Goal: Task Accomplishment & Management: Contribute content

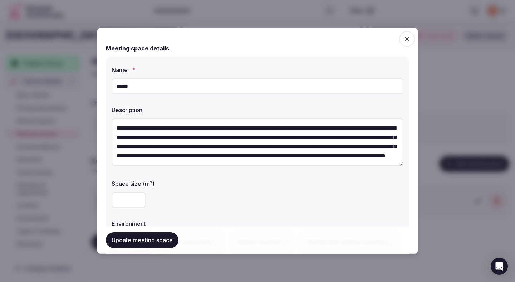
scroll to position [234, 0]
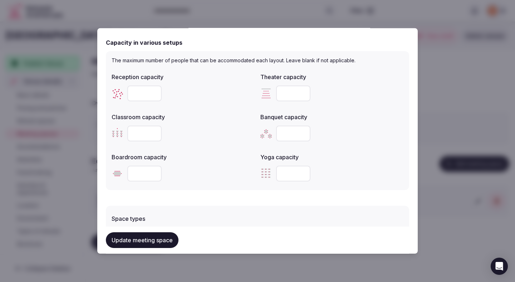
click at [140, 89] on input "number" at bounding box center [144, 93] width 34 height 16
type input "***"
click at [288, 99] on input "number" at bounding box center [293, 93] width 34 height 16
type input "***"
click at [145, 133] on input "number" at bounding box center [144, 134] width 34 height 16
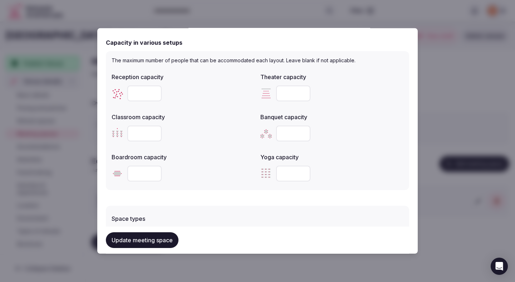
click at [145, 133] on input "number" at bounding box center [144, 134] width 34 height 16
type input "**"
click at [279, 132] on input "number" at bounding box center [293, 134] width 34 height 16
click at [284, 133] on input "number" at bounding box center [293, 134] width 34 height 16
type input "**"
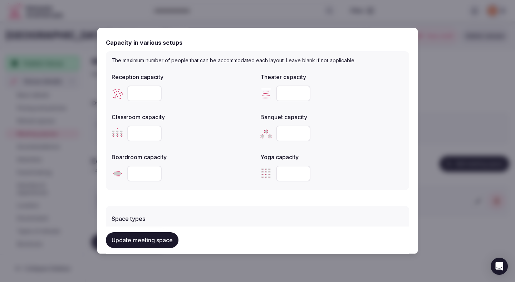
click at [143, 175] on input "number" at bounding box center [144, 174] width 34 height 16
type input "**"
click at [205, 203] on div "Space types + Select options Features and equipment + Select options" at bounding box center [257, 248] width 303 height 95
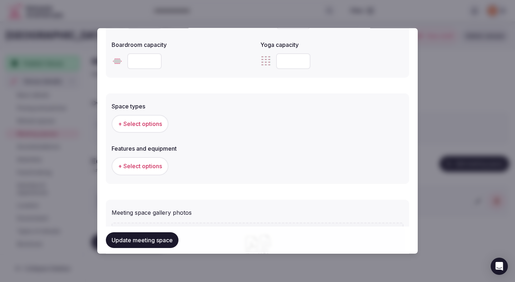
scroll to position [348, 0]
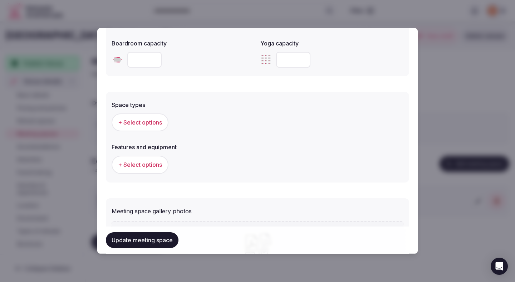
click at [157, 126] on button "+ Select options" at bounding box center [140, 122] width 57 height 18
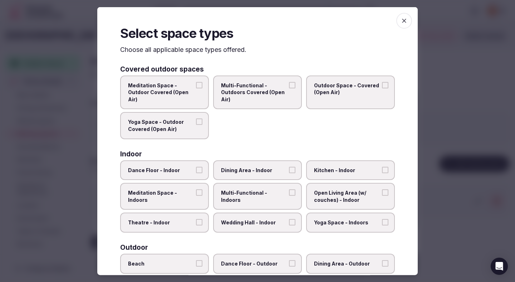
click at [193, 194] on span "Meditation Space - Indoors" at bounding box center [161, 196] width 66 height 14
click at [196, 194] on button "Meditation Space - Indoors" at bounding box center [199, 192] width 6 height 6
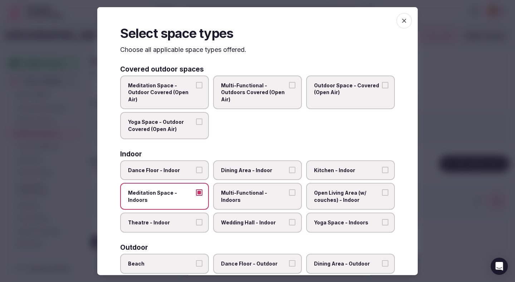
click at [195, 192] on label "Meditation Space - Indoors" at bounding box center [164, 196] width 89 height 27
click at [196, 192] on button "Meditation Space - Indoors" at bounding box center [199, 192] width 6 height 6
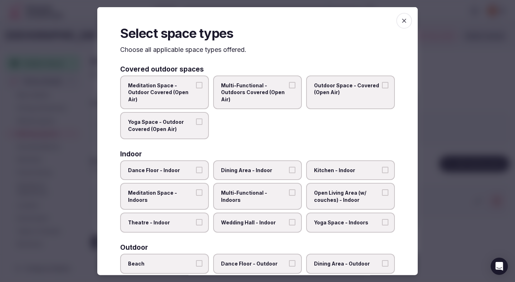
click at [191, 218] on label "Theatre - Indoor" at bounding box center [164, 222] width 89 height 20
click at [196, 219] on button "Theatre - Indoor" at bounding box center [199, 222] width 6 height 6
drag, startPoint x: 251, startPoint y: 196, endPoint x: 251, endPoint y: 181, distance: 15.0
click at [251, 196] on label "Multi-Functional - Indoors" at bounding box center [257, 196] width 89 height 27
click at [251, 177] on label "Dining Area - Indoor" at bounding box center [257, 170] width 89 height 20
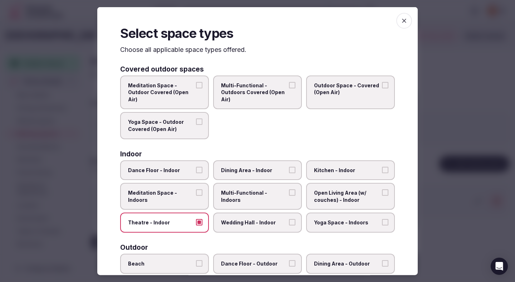
click at [289, 173] on button "Dining Area - Indoor" at bounding box center [292, 169] width 6 height 6
click at [255, 220] on span "Wedding Hall - Indoor" at bounding box center [254, 222] width 66 height 7
click at [289, 220] on button "Wedding Hall - Indoor" at bounding box center [292, 222] width 6 height 6
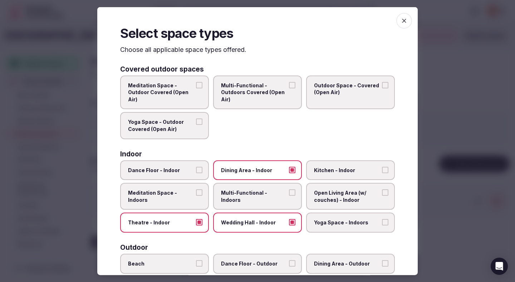
click at [254, 190] on span "Multi-Functional - Indoors" at bounding box center [254, 196] width 66 height 14
click at [289, 190] on button "Multi-Functional - Indoors" at bounding box center [292, 192] width 6 height 6
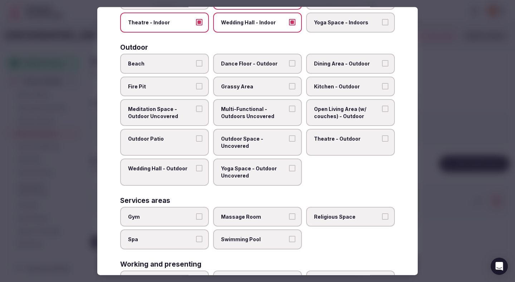
scroll to position [255, 0]
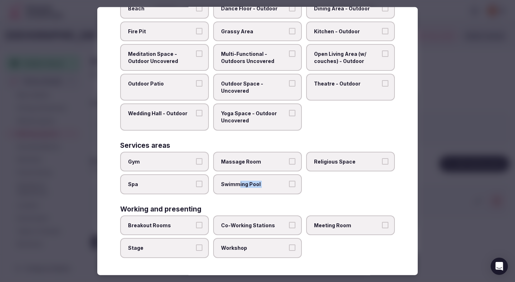
drag, startPoint x: 239, startPoint y: 185, endPoint x: 242, endPoint y: 217, distance: 32.7
click at [242, 217] on div "Covered outdoor spaces Meditation Space - Outdoor Covered (Open Air) Multi-Func…" at bounding box center [257, 33] width 275 height 447
click at [185, 229] on label "Breakout Rooms" at bounding box center [164, 225] width 89 height 20
click at [196, 228] on button "Breakout Rooms" at bounding box center [199, 225] width 6 height 6
click at [182, 255] on label "Stage" at bounding box center [164, 248] width 89 height 20
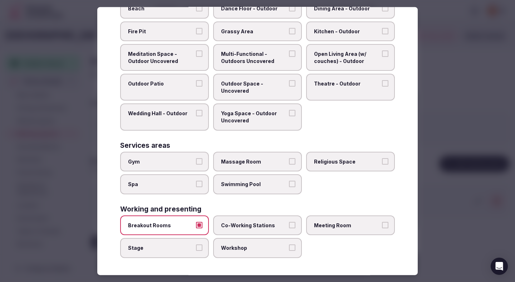
click at [196, 251] on button "Stage" at bounding box center [199, 247] width 6 height 6
click at [252, 226] on span "Co-Working Stations" at bounding box center [254, 225] width 66 height 7
click at [289, 226] on button "Co-Working Stations" at bounding box center [292, 225] width 6 height 6
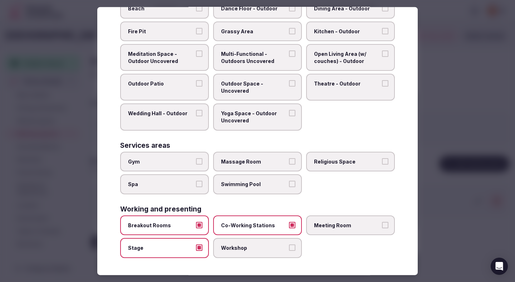
click at [251, 243] on label "Workshop" at bounding box center [257, 248] width 89 height 20
click at [289, 244] on button "Workshop" at bounding box center [292, 247] width 6 height 6
click at [338, 222] on span "Meeting Room" at bounding box center [347, 225] width 66 height 7
click at [382, 222] on button "Meeting Room" at bounding box center [385, 225] width 6 height 6
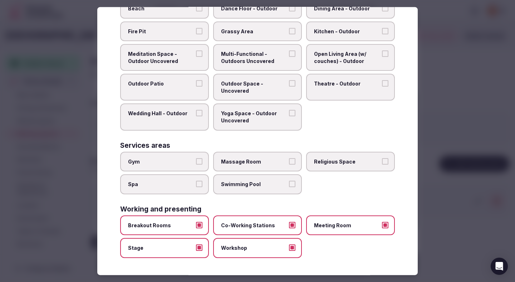
click at [492, 146] on div at bounding box center [257, 141] width 515 height 282
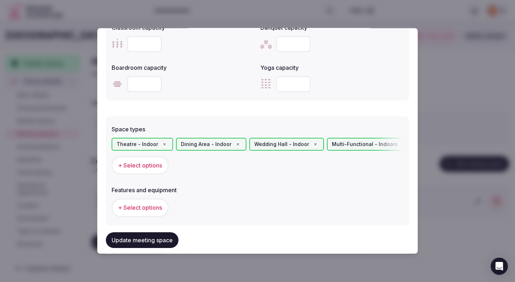
scroll to position [329, 0]
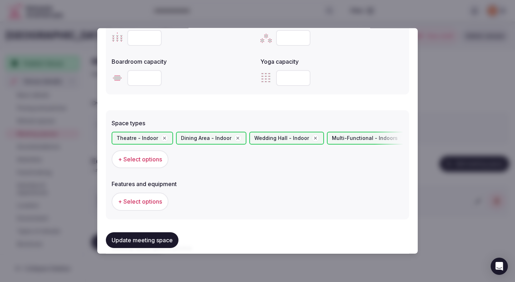
click at [148, 203] on span "+ Select options" at bounding box center [140, 201] width 44 height 8
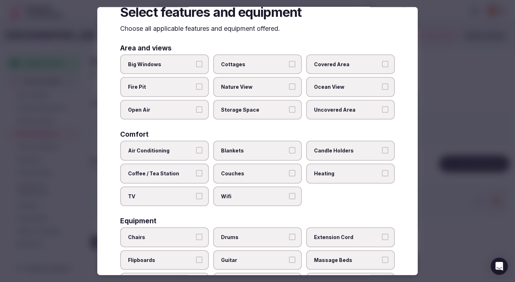
scroll to position [24, 0]
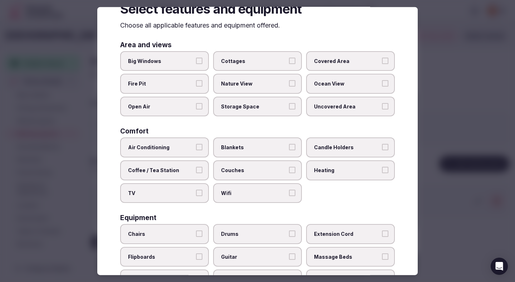
click at [181, 143] on label "Air Conditioning" at bounding box center [164, 147] width 89 height 20
click at [196, 144] on button "Air Conditioning" at bounding box center [199, 147] width 6 height 6
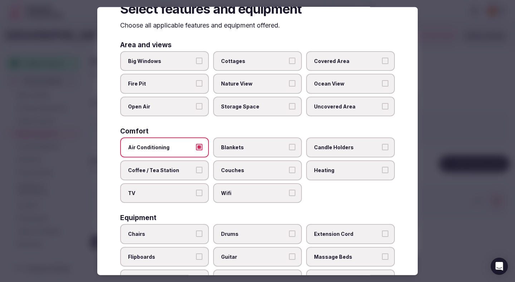
click at [175, 161] on label "Coffee / Tea Station" at bounding box center [164, 170] width 89 height 20
click at [196, 167] on button "Coffee / Tea Station" at bounding box center [199, 170] width 6 height 6
click at [172, 192] on span "TV" at bounding box center [161, 192] width 66 height 7
click at [196, 192] on button "TV" at bounding box center [199, 192] width 6 height 6
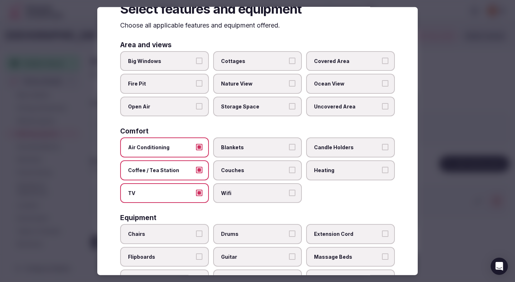
click at [242, 189] on span "Wifi" at bounding box center [254, 192] width 66 height 7
click at [289, 189] on button "Wifi" at bounding box center [292, 192] width 6 height 6
click at [243, 172] on span "Couches" at bounding box center [254, 170] width 66 height 7
click at [289, 172] on button "Couches" at bounding box center [292, 170] width 6 height 6
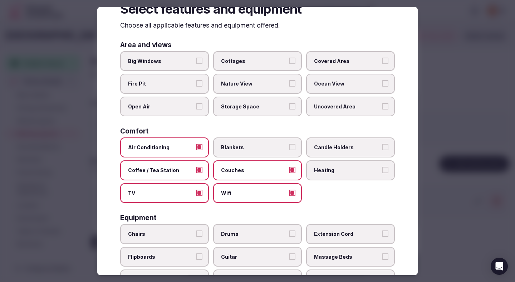
click at [249, 150] on span "Blankets" at bounding box center [254, 147] width 66 height 7
click at [289, 150] on button "Blankets" at bounding box center [292, 147] width 6 height 6
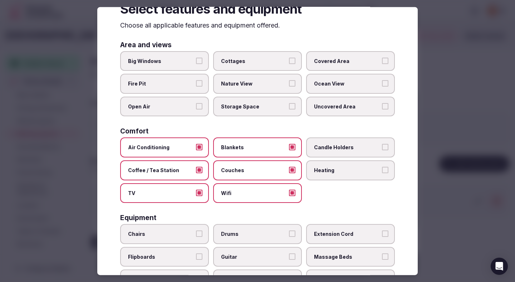
click at [314, 140] on label "Candle Holders" at bounding box center [350, 147] width 89 height 20
click at [382, 144] on button "Candle Holders" at bounding box center [385, 147] width 6 height 6
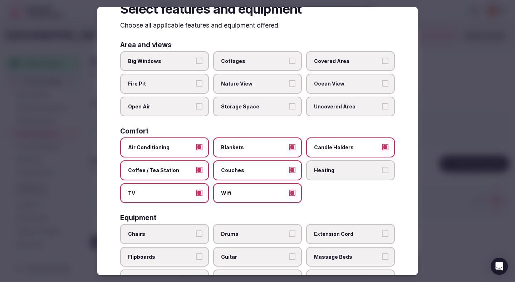
click at [315, 163] on label "Heating" at bounding box center [350, 170] width 89 height 20
click at [382, 167] on button "Heating" at bounding box center [385, 170] width 6 height 6
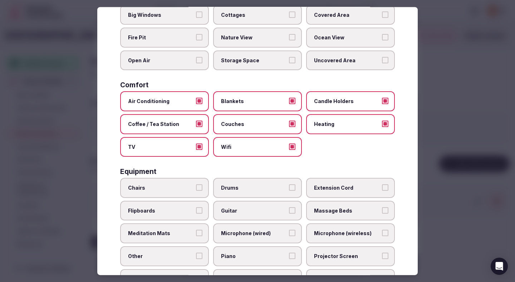
scroll to position [72, 0]
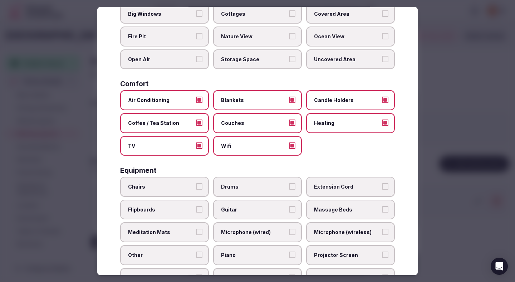
click at [199, 187] on button "Chairs" at bounding box center [199, 186] width 6 height 6
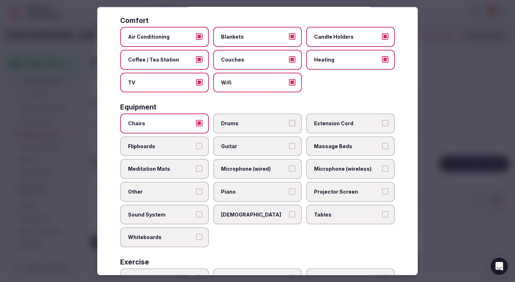
scroll to position [147, 0]
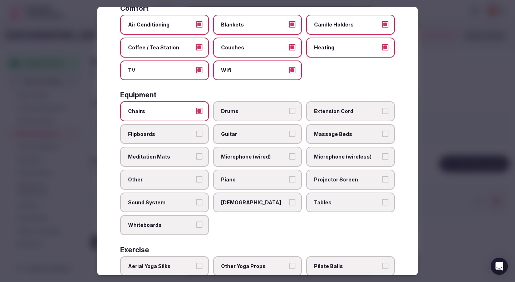
click at [177, 205] on span "Sound System" at bounding box center [161, 202] width 66 height 7
click at [196, 205] on button "Sound System" at bounding box center [199, 202] width 6 height 6
click at [337, 175] on label "Projector Screen" at bounding box center [350, 180] width 89 height 20
click at [382, 176] on button "Projector Screen" at bounding box center [385, 179] width 6 height 6
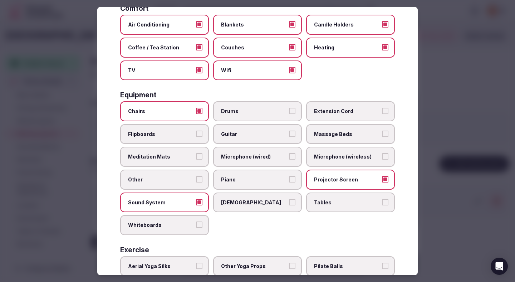
click at [335, 205] on span "Tables" at bounding box center [347, 202] width 66 height 7
click at [382, 205] on button "Tables" at bounding box center [385, 202] width 6 height 6
click at [182, 140] on label "Flipboards" at bounding box center [164, 134] width 89 height 20
click at [196, 137] on button "Flipboards" at bounding box center [199, 133] width 6 height 6
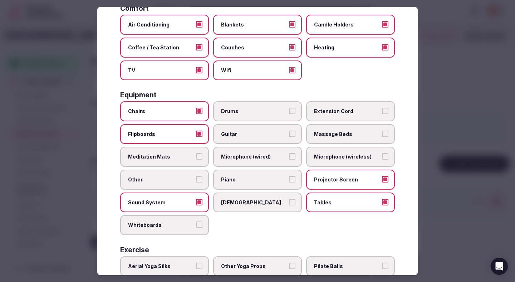
click at [243, 161] on label "Microphone (wired)" at bounding box center [257, 157] width 89 height 20
click at [289, 160] on button "Microphone (wired)" at bounding box center [292, 156] width 6 height 6
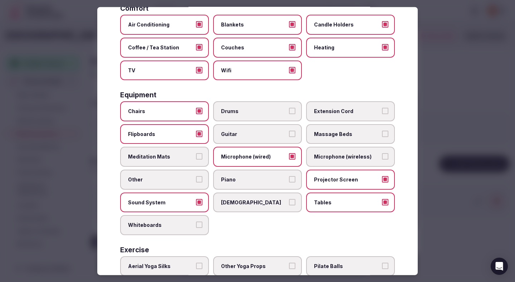
click at [334, 151] on label "Microphone (wireless)" at bounding box center [350, 157] width 89 height 20
click at [382, 153] on button "Microphone (wireless)" at bounding box center [385, 156] width 6 height 6
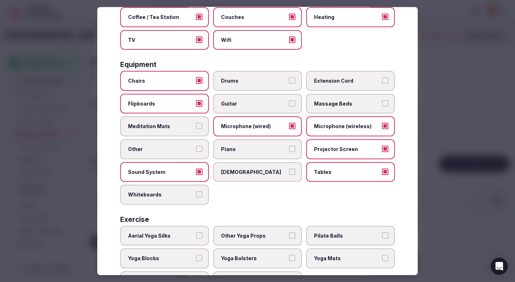
scroll to position [186, 0]
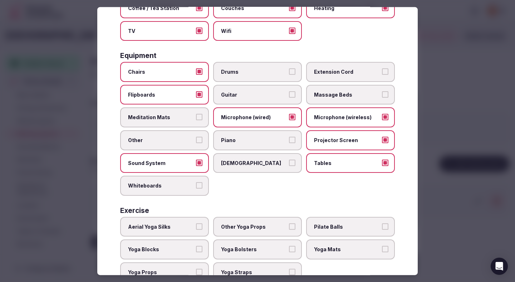
click at [195, 182] on label "Whiteboards" at bounding box center [164, 186] width 89 height 20
click at [196, 182] on button "Whiteboards" at bounding box center [199, 185] width 6 height 6
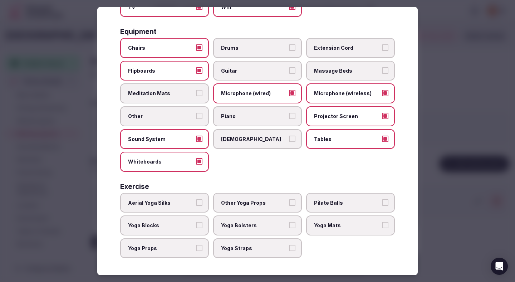
click at [508, 98] on div at bounding box center [257, 141] width 515 height 282
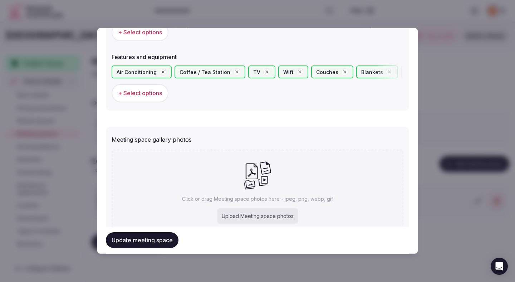
scroll to position [488, 0]
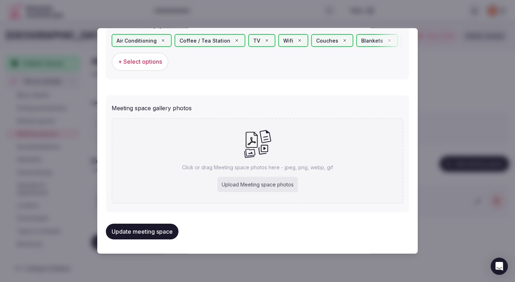
click at [276, 184] on div "Upload Meeting space photos" at bounding box center [257, 185] width 80 height 16
click at [152, 230] on button "Update meeting space" at bounding box center [142, 232] width 73 height 16
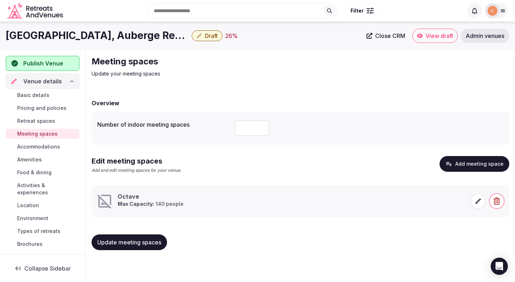
click at [478, 197] on icon at bounding box center [478, 200] width 7 height 7
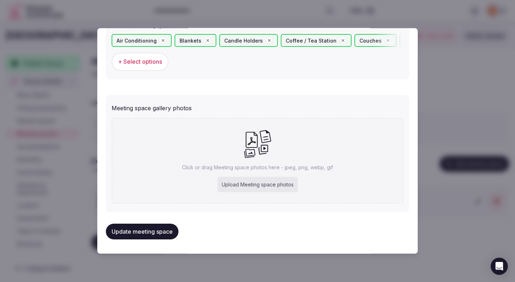
click at [260, 184] on div "Upload Meeting space photos" at bounding box center [257, 185] width 80 height 16
type input "**********"
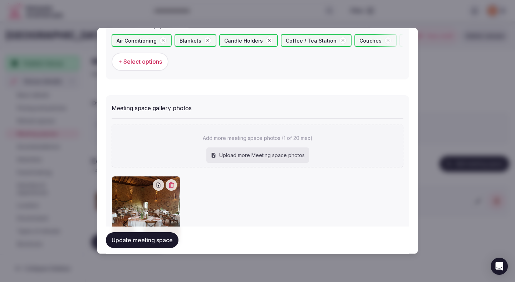
scroll to position [529, 0]
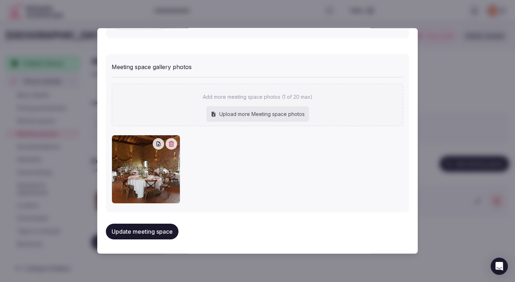
click at [156, 228] on button "Update meeting space" at bounding box center [142, 232] width 73 height 16
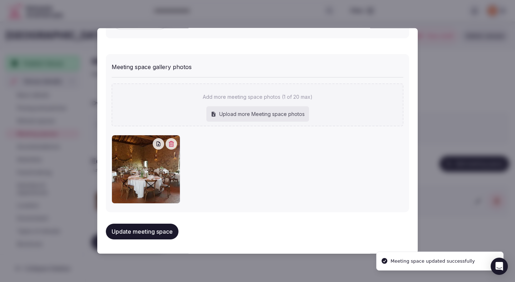
click at [156, 228] on button "Update meeting space" at bounding box center [142, 232] width 73 height 16
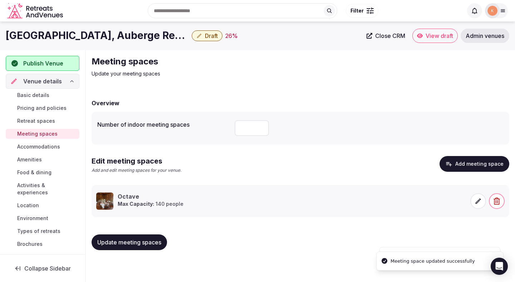
click at [457, 103] on div "Overview" at bounding box center [301, 103] width 418 height 9
click at [129, 245] on span "Update meeting spaces" at bounding box center [129, 242] width 64 height 7
click at [54, 144] on span "Accommodations" at bounding box center [38, 146] width 43 height 7
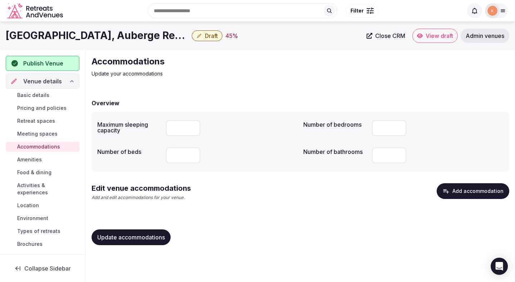
click at [468, 191] on button "Add accommodation" at bounding box center [473, 191] width 73 height 16
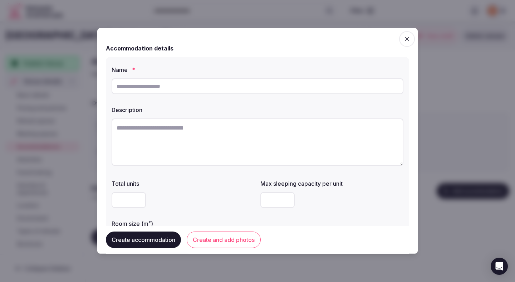
click at [262, 90] on input "text" at bounding box center [258, 86] width 292 height 16
paste input "**********"
type input "**********"
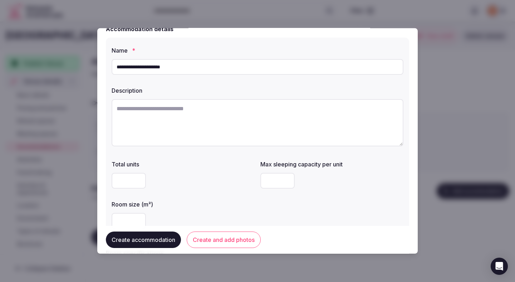
scroll to position [25, 0]
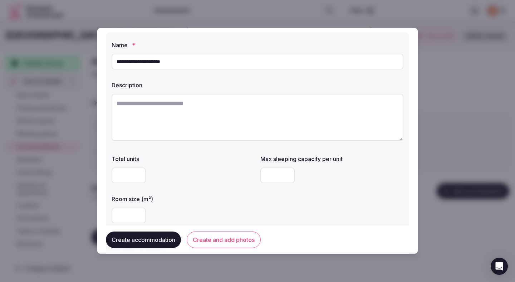
click at [116, 220] on input "number" at bounding box center [129, 215] width 34 height 16
type input "**"
click at [206, 183] on div at bounding box center [183, 175] width 143 height 16
click at [278, 176] on input "number" at bounding box center [277, 175] width 34 height 16
type input "*"
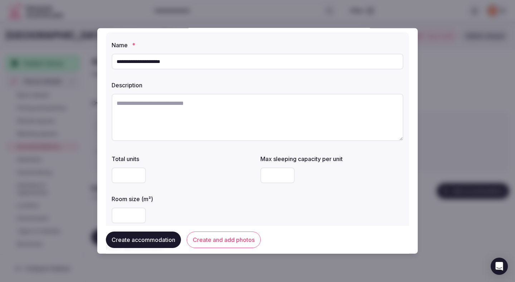
click at [357, 192] on div "Total units Max sleeping capacity per unit * Room size (m²) **" at bounding box center [258, 189] width 292 height 74
click at [224, 116] on textarea at bounding box center [258, 117] width 292 height 47
paste textarea "**********"
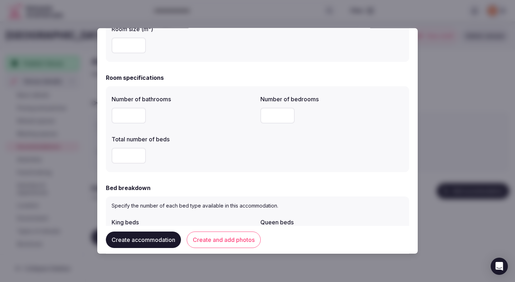
scroll to position [207, 0]
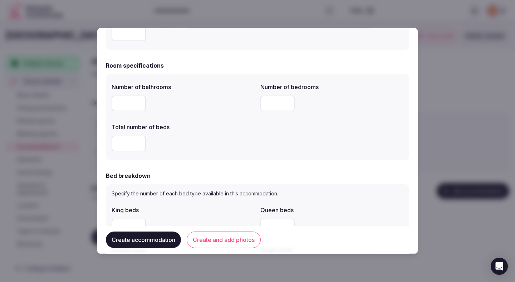
type textarea "**********"
click at [121, 108] on input "number" at bounding box center [129, 104] width 34 height 16
type input "*"
click at [274, 106] on input "number" at bounding box center [277, 104] width 34 height 16
type input "*"
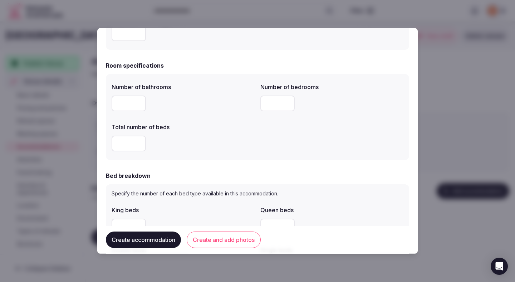
click at [212, 146] on div at bounding box center [183, 144] width 143 height 16
click at [126, 146] on input "number" at bounding box center [129, 144] width 34 height 16
type input "*"
click at [202, 140] on div "*" at bounding box center [183, 144] width 143 height 16
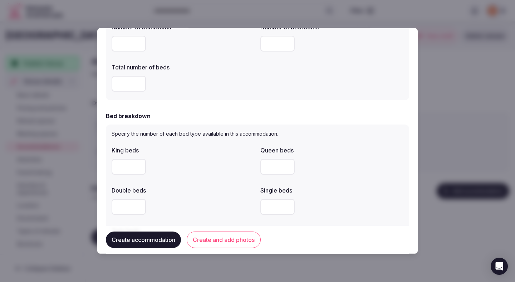
scroll to position [269, 0]
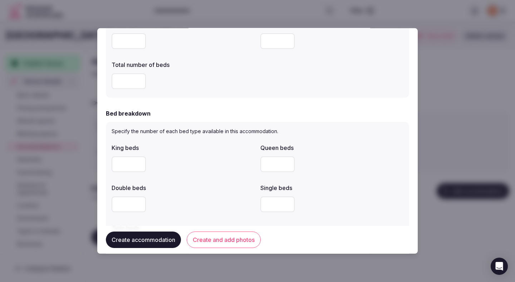
click at [129, 173] on div at bounding box center [183, 163] width 143 height 21
type input "*"
click at [207, 155] on div "*" at bounding box center [183, 163] width 143 height 21
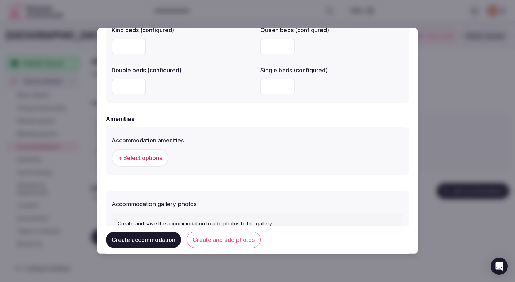
scroll to position [620, 0]
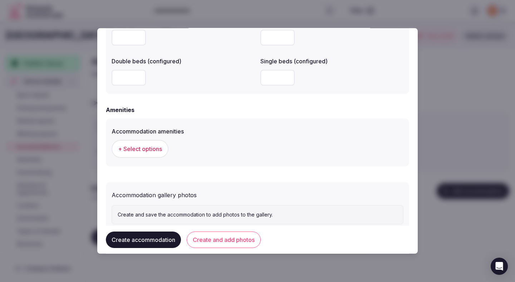
click at [155, 149] on span "+ Select options" at bounding box center [140, 149] width 44 height 8
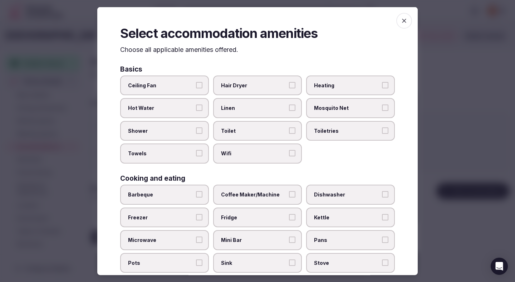
click at [187, 82] on span "Ceiling Fan" at bounding box center [161, 85] width 66 height 7
click at [196, 82] on button "Ceiling Fan" at bounding box center [199, 85] width 6 height 6
click at [186, 104] on label "Hot Water" at bounding box center [164, 108] width 89 height 20
click at [196, 104] on button "Hot Water" at bounding box center [199, 107] width 6 height 6
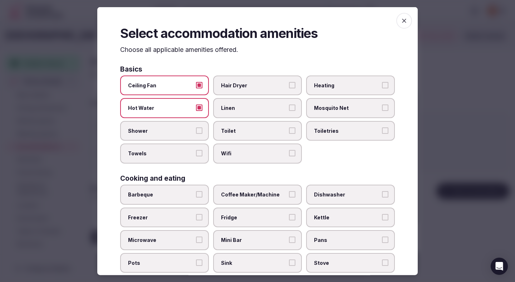
click at [186, 123] on label "Shower" at bounding box center [164, 131] width 89 height 20
click at [196, 127] on button "Shower" at bounding box center [199, 130] width 6 height 6
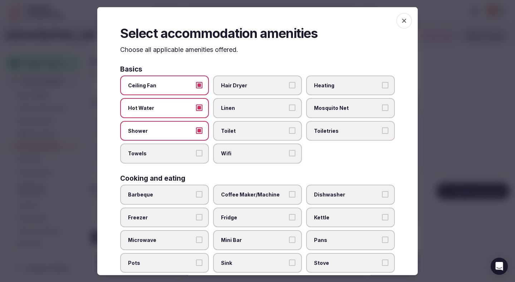
click at [182, 154] on span "Towels" at bounding box center [161, 153] width 66 height 7
click at [196, 154] on button "Towels" at bounding box center [199, 153] width 6 height 6
click at [244, 154] on span "Wifi" at bounding box center [254, 153] width 66 height 7
click at [289, 154] on button "Wifi" at bounding box center [292, 153] width 6 height 6
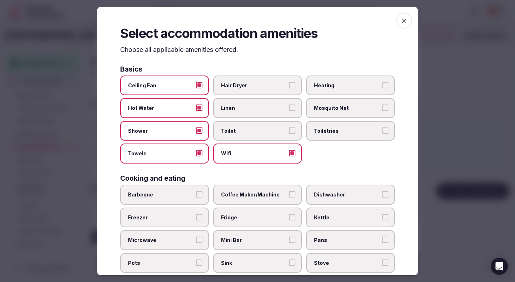
click at [244, 135] on label "Toilet" at bounding box center [257, 131] width 89 height 20
click at [289, 133] on button "Toilet" at bounding box center [292, 130] width 6 height 6
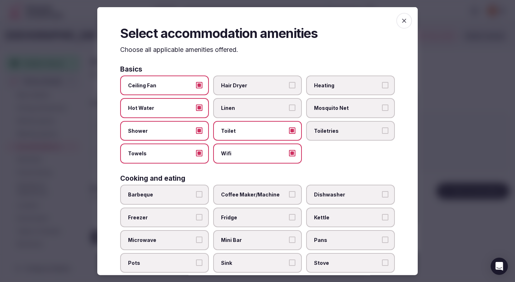
click at [247, 106] on span "Linen" at bounding box center [254, 107] width 66 height 7
click at [289, 106] on button "Linen" at bounding box center [292, 107] width 6 height 6
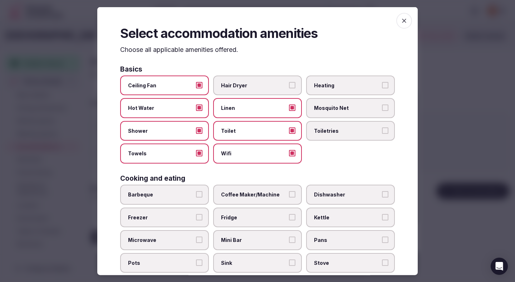
click at [248, 87] on span "Hair Dryer" at bounding box center [254, 85] width 66 height 7
click at [289, 87] on button "Hair Dryer" at bounding box center [292, 85] width 6 height 6
click at [329, 84] on span "Heating" at bounding box center [347, 85] width 66 height 7
click at [382, 84] on button "Heating" at bounding box center [385, 85] width 6 height 6
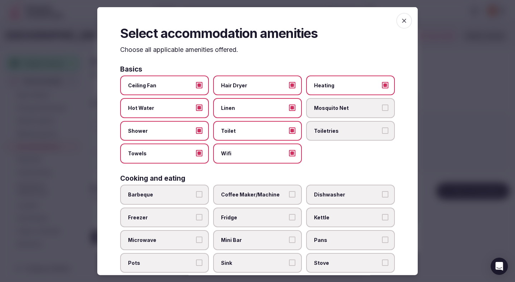
click at [327, 128] on span "Toiletries" at bounding box center [347, 130] width 66 height 7
click at [382, 128] on button "Toiletries" at bounding box center [385, 130] width 6 height 6
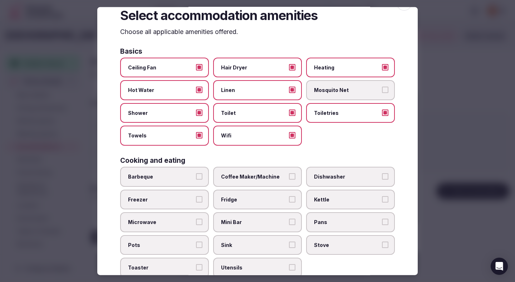
scroll to position [37, 0]
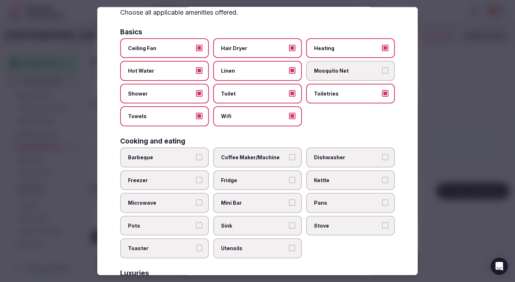
click at [270, 166] on label "Coffee Maker/Machine" at bounding box center [257, 157] width 89 height 20
click at [289, 160] on button "Coffee Maker/Machine" at bounding box center [292, 157] width 6 height 6
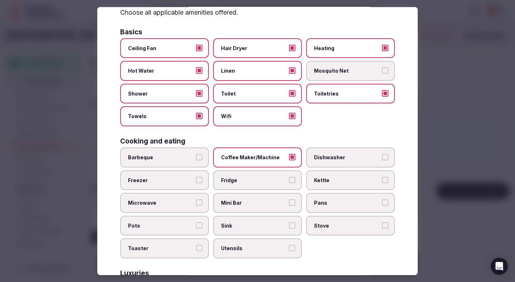
click at [259, 183] on span "Fridge" at bounding box center [254, 179] width 66 height 7
click at [289, 183] on button "Fridge" at bounding box center [292, 179] width 6 height 6
click at [258, 207] on label "Mini Bar" at bounding box center [257, 203] width 89 height 20
click at [289, 206] on button "Mini Bar" at bounding box center [292, 202] width 6 height 6
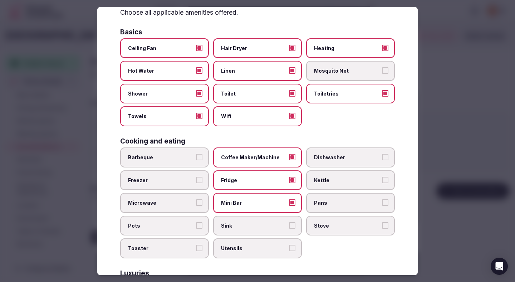
click at [333, 180] on span "Kettle" at bounding box center [347, 179] width 66 height 7
click at [382, 180] on button "Kettle" at bounding box center [385, 179] width 6 height 6
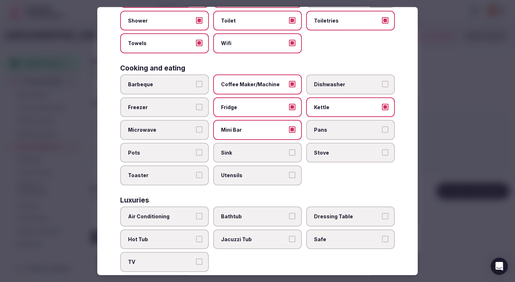
scroll to position [138, 0]
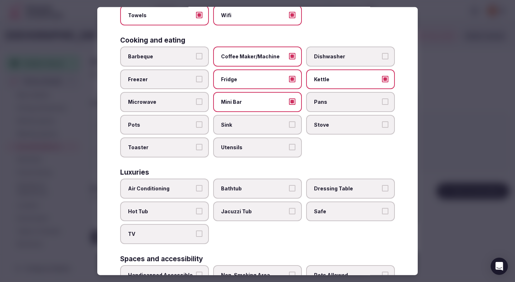
click at [180, 192] on label "Air Conditioning" at bounding box center [164, 188] width 89 height 20
click at [196, 191] on button "Air Conditioning" at bounding box center [199, 188] width 6 height 6
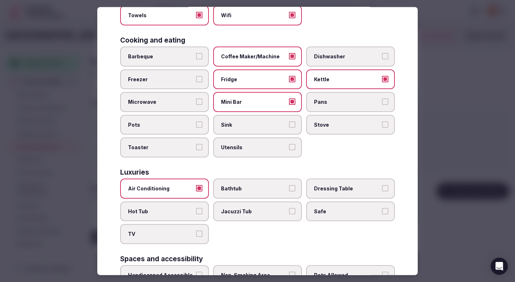
click at [180, 227] on label "TV" at bounding box center [164, 234] width 89 height 20
click at [196, 230] on button "TV" at bounding box center [199, 233] width 6 height 6
click at [336, 207] on label "Safe" at bounding box center [350, 211] width 89 height 20
click at [382, 207] on button "Safe" at bounding box center [385, 210] width 6 height 6
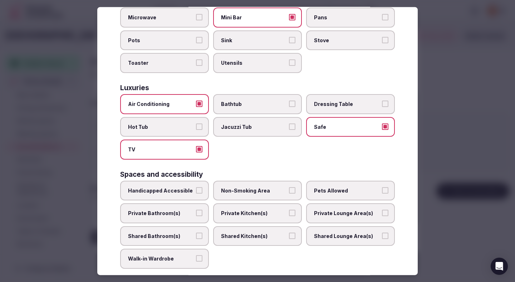
scroll to position [242, 0]
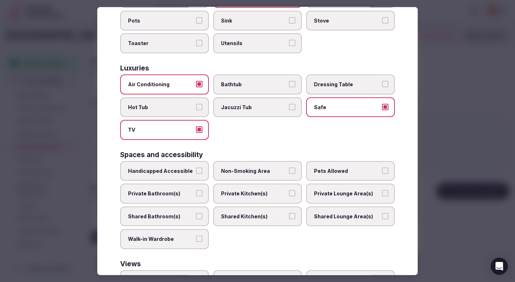
click at [269, 95] on div "Air Conditioning Bathtub Dressing Table Hot Tub Jacuzzi Tub Safe TV" at bounding box center [257, 106] width 275 height 65
click at [253, 162] on label "Non-Smoking Area" at bounding box center [257, 171] width 89 height 20
click at [289, 167] on button "Non-Smoking Area" at bounding box center [292, 170] width 6 height 6
click at [196, 187] on label "Private Bathroom(s)" at bounding box center [164, 194] width 89 height 20
click at [196, 190] on button "Private Bathroom(s)" at bounding box center [199, 193] width 6 height 6
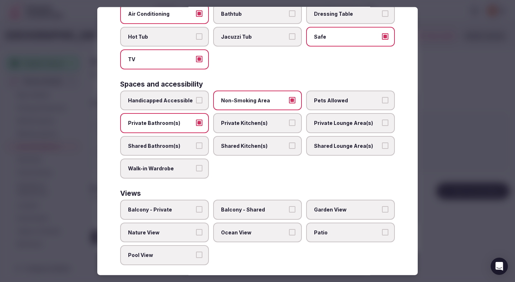
scroll to position [320, 0]
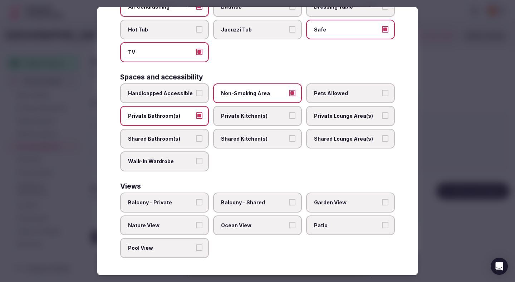
click at [483, 91] on div at bounding box center [257, 141] width 515 height 282
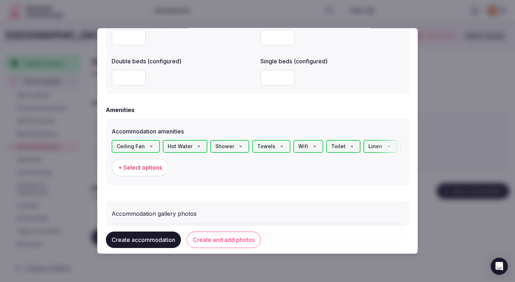
scroll to position [660, 0]
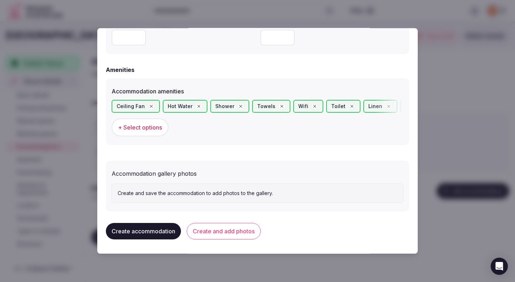
click at [230, 233] on button "Create and add photos" at bounding box center [224, 231] width 74 height 16
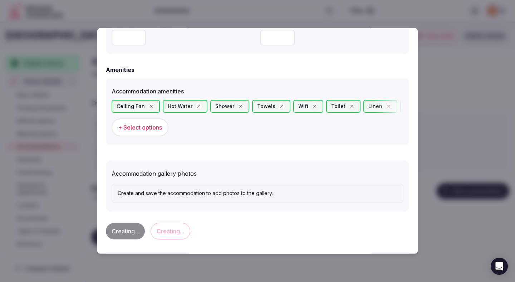
scroll to position [0, 0]
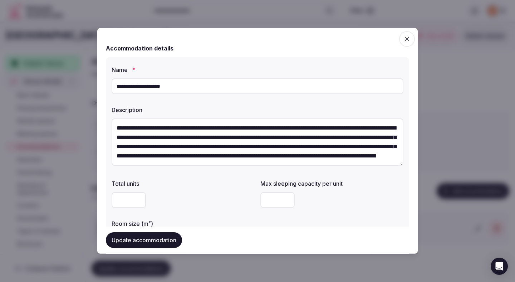
click at [210, 88] on input "**********" at bounding box center [258, 86] width 292 height 16
paste input "text"
type input "**********"
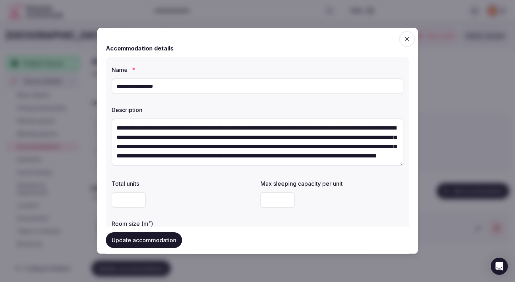
click at [161, 239] on button "Update accommodation" at bounding box center [144, 240] width 76 height 16
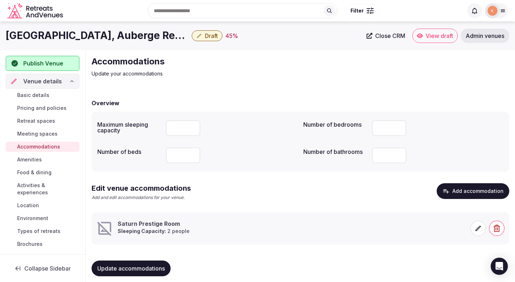
scroll to position [7, 0]
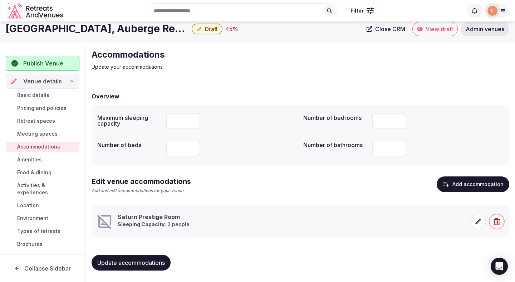
click at [476, 224] on icon at bounding box center [478, 221] width 5 height 5
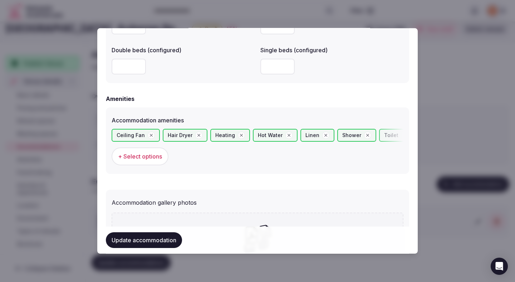
scroll to position [725, 0]
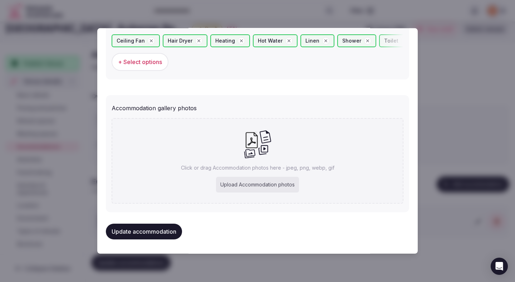
click at [256, 186] on div "Upload Accommodation photos" at bounding box center [257, 185] width 83 height 16
type input "**********"
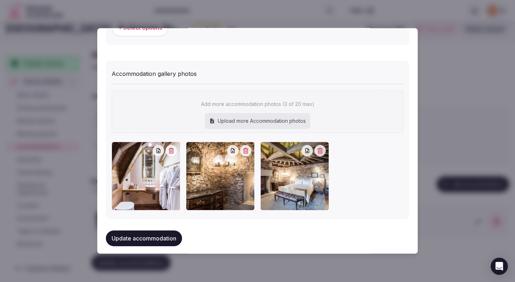
scroll to position [767, 0]
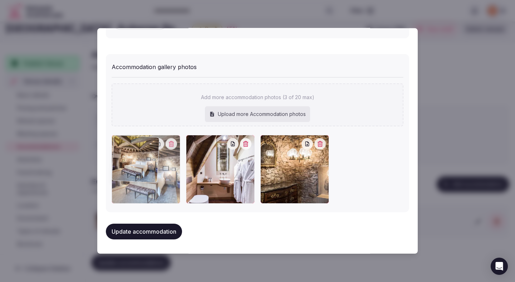
drag, startPoint x: 297, startPoint y: 172, endPoint x: 133, endPoint y: 155, distance: 164.4
click at [133, 155] on div at bounding box center [146, 169] width 69 height 69
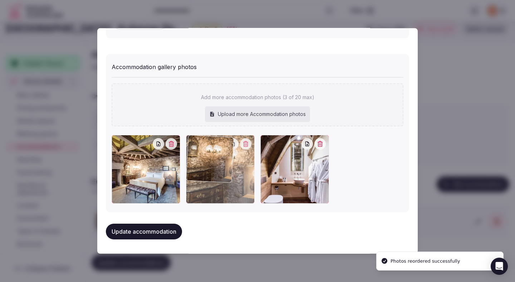
drag, startPoint x: 283, startPoint y: 177, endPoint x: 224, endPoint y: 176, distance: 59.4
click at [224, 176] on div at bounding box center [220, 169] width 69 height 69
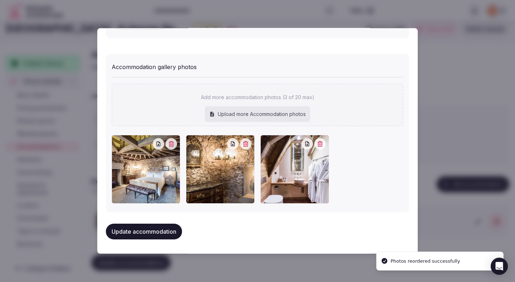
click at [171, 225] on button "Update accommodation" at bounding box center [144, 232] width 76 height 16
click at [166, 233] on button "Update accommodation" at bounding box center [144, 232] width 76 height 16
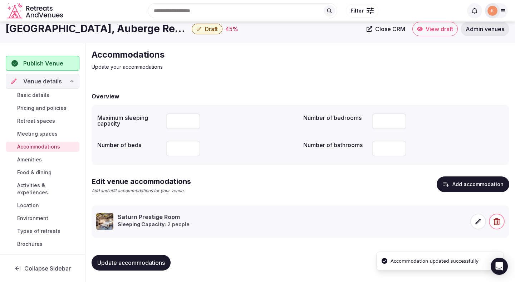
click at [138, 262] on span "Update accommodations" at bounding box center [131, 262] width 68 height 7
click at [41, 158] on span "Amenities" at bounding box center [29, 159] width 25 height 7
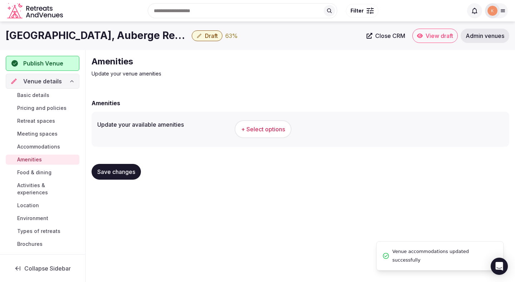
click at [258, 121] on button "+ Select options" at bounding box center [263, 129] width 57 height 18
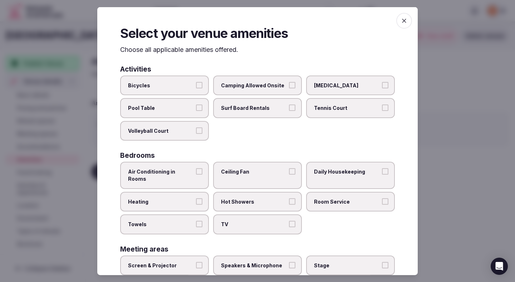
click at [178, 174] on span "Air Conditioning in Rooms" at bounding box center [161, 175] width 66 height 14
click at [196, 174] on button "Air Conditioning in Rooms" at bounding box center [199, 171] width 6 height 6
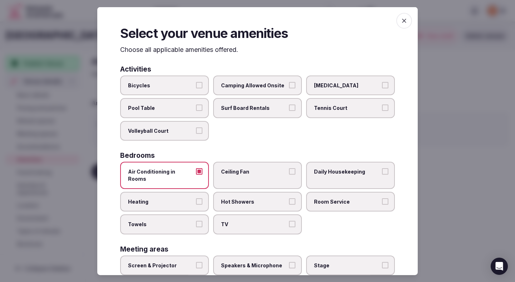
click at [175, 198] on span "Heating" at bounding box center [161, 201] width 66 height 7
click at [196, 198] on button "Heating" at bounding box center [199, 201] width 6 height 6
click at [175, 221] on span "Towels" at bounding box center [161, 224] width 66 height 7
click at [196, 221] on button "Towels" at bounding box center [199, 224] width 6 height 6
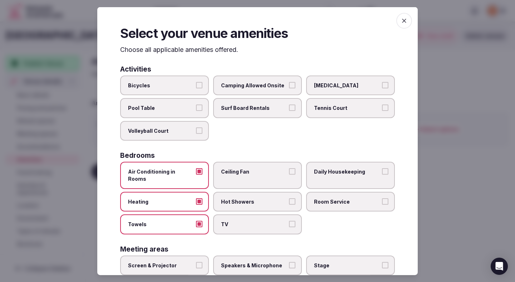
click at [240, 171] on span "Ceiling Fan" at bounding box center [254, 171] width 66 height 7
click at [289, 171] on button "Ceiling Fan" at bounding box center [292, 171] width 6 height 6
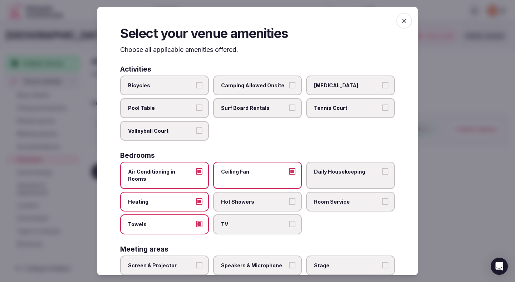
click at [240, 191] on label "Hot Showers" at bounding box center [257, 201] width 89 height 20
click at [289, 198] on button "Hot Showers" at bounding box center [292, 201] width 6 height 6
click at [241, 221] on span "TV" at bounding box center [254, 224] width 66 height 7
click at [289, 221] on button "TV" at bounding box center [292, 224] width 6 height 6
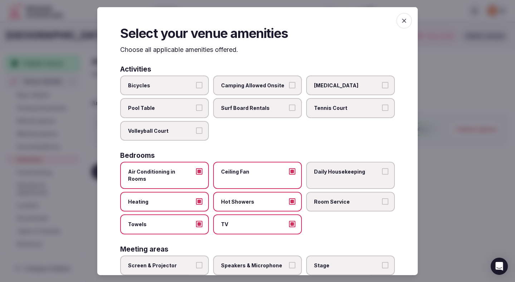
click at [338, 191] on label "Room Service" at bounding box center [350, 201] width 89 height 20
click at [382, 198] on button "Room Service" at bounding box center [385, 201] width 6 height 6
click at [338, 170] on span "Daily Housekeeping" at bounding box center [347, 171] width 66 height 7
click at [382, 170] on button "Daily Housekeeping" at bounding box center [385, 171] width 6 height 6
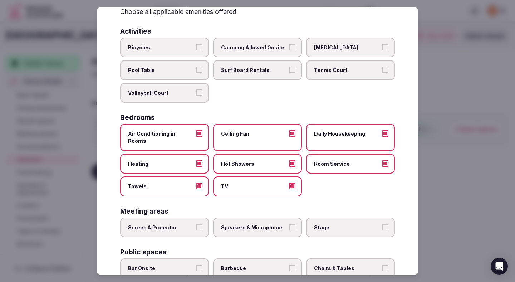
scroll to position [45, 0]
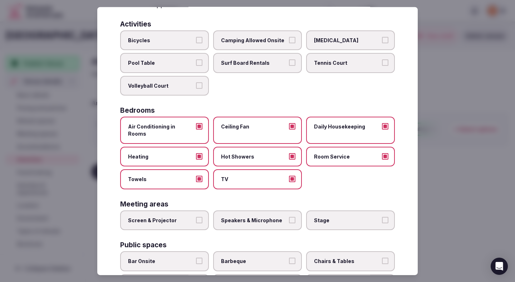
click at [188, 216] on span "Screen & Projector" at bounding box center [161, 219] width 66 height 7
click at [196, 216] on button "Screen & Projector" at bounding box center [199, 219] width 6 height 6
click at [239, 216] on span "Speakers & Microphone" at bounding box center [254, 219] width 66 height 7
click at [289, 216] on button "Speakers & Microphone" at bounding box center [292, 219] width 6 height 6
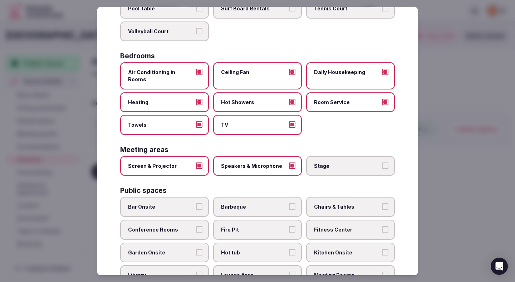
scroll to position [116, 0]
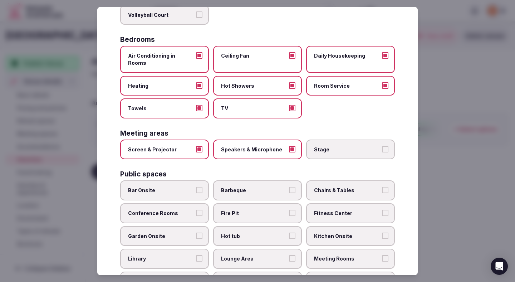
click at [198, 187] on button "Bar Onsite" at bounding box center [199, 190] width 6 height 6
click at [192, 210] on span "Conference Rooms" at bounding box center [161, 213] width 66 height 7
click at [196, 210] on button "Conference Rooms" at bounding box center [199, 213] width 6 height 6
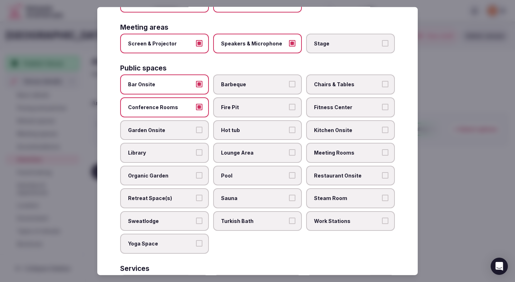
scroll to position [229, 0]
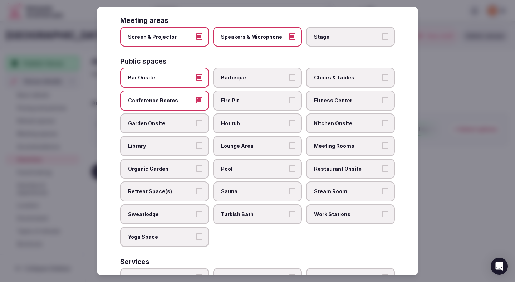
click at [260, 142] on span "Lounge Area" at bounding box center [254, 145] width 66 height 7
click at [289, 142] on button "Lounge Area" at bounding box center [292, 145] width 6 height 6
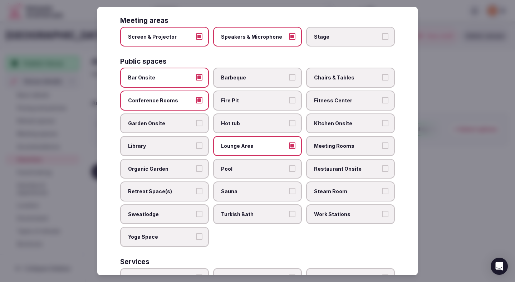
click at [258, 150] on div "Bar Onsite Barbeque Chairs & Tables Conference Rooms Fire Pit Fitness Center Ga…" at bounding box center [257, 157] width 275 height 179
click at [258, 167] on label "Pool" at bounding box center [257, 168] width 89 height 20
click at [289, 167] on button "Pool" at bounding box center [292, 168] width 6 height 6
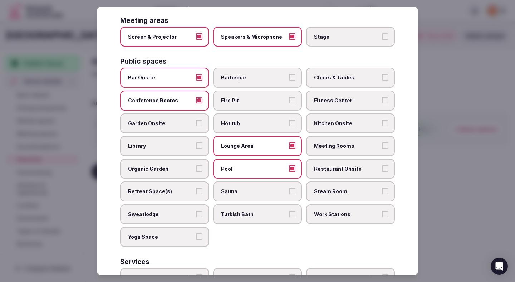
click at [346, 74] on span "Chairs & Tables" at bounding box center [347, 77] width 66 height 7
click at [382, 74] on button "Chairs & Tables" at bounding box center [385, 77] width 6 height 6
click at [343, 97] on span "Fitness Center" at bounding box center [347, 100] width 66 height 7
click at [382, 97] on button "Fitness Center" at bounding box center [385, 100] width 6 height 6
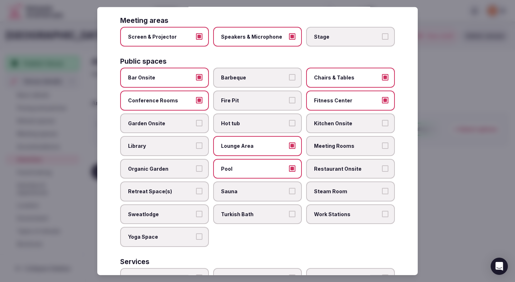
click at [343, 142] on span "Meeting Rooms" at bounding box center [347, 145] width 66 height 7
click at [382, 142] on button "Meeting Rooms" at bounding box center [385, 145] width 6 height 6
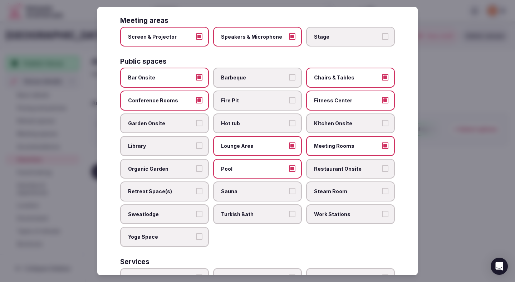
click at [338, 166] on label "Restaurant Onsite" at bounding box center [350, 168] width 89 height 20
click at [382, 166] on button "Restaurant Onsite" at bounding box center [385, 168] width 6 height 6
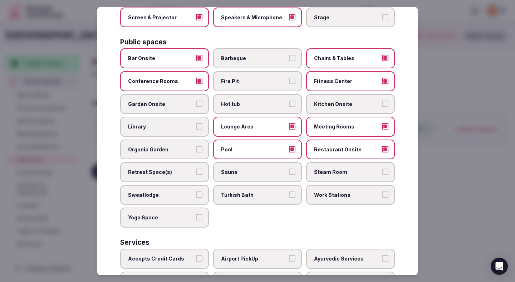
scroll to position [251, 0]
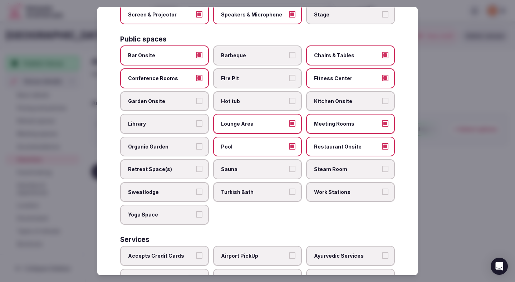
click at [338, 189] on span "Work Stations" at bounding box center [347, 192] width 66 height 7
click at [382, 189] on button "Work Stations" at bounding box center [385, 192] width 6 height 6
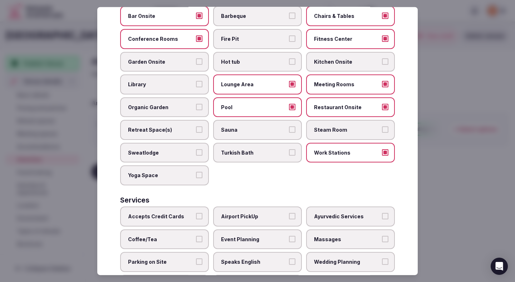
scroll to position [305, 0]
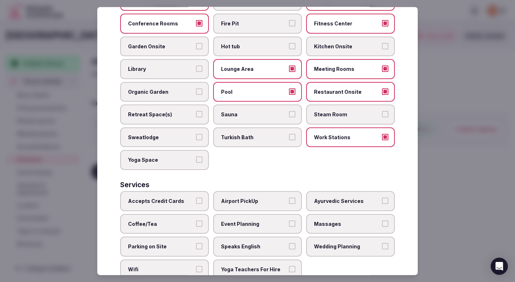
click at [151, 197] on span "Accepts Credit Cards" at bounding box center [161, 200] width 66 height 7
click at [196, 197] on button "Accepts Credit Cards" at bounding box center [199, 200] width 6 height 6
click at [152, 220] on span "Coffee/Tea" at bounding box center [161, 223] width 66 height 7
click at [196, 220] on button "Coffee/Tea" at bounding box center [199, 223] width 6 height 6
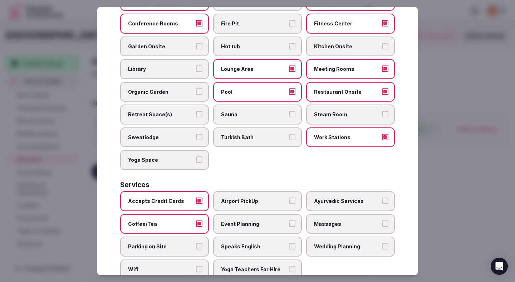
click at [152, 243] on span "Parking on Site" at bounding box center [161, 246] width 66 height 7
click at [196, 243] on button "Parking on Site" at bounding box center [199, 246] width 6 height 6
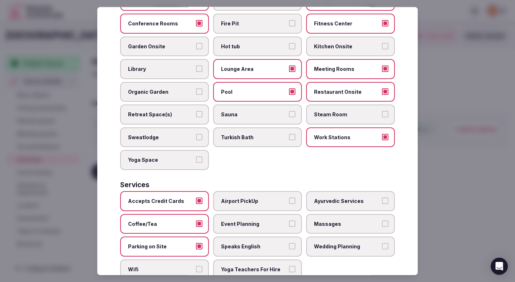
click at [157, 266] on span "Wifi" at bounding box center [161, 269] width 66 height 7
click at [196, 266] on button "Wifi" at bounding box center [199, 269] width 6 height 6
click at [253, 197] on span "Airport PickUp" at bounding box center [254, 200] width 66 height 7
click at [289, 197] on button "Airport PickUp" at bounding box center [292, 200] width 6 height 6
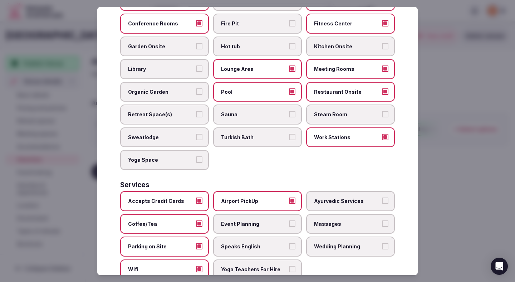
click at [252, 220] on span "Event Planning" at bounding box center [254, 223] width 66 height 7
click at [289, 220] on button "Event Planning" at bounding box center [292, 223] width 6 height 6
click at [252, 236] on label "Speaks English" at bounding box center [257, 246] width 89 height 20
click at [289, 243] on button "Speaks English" at bounding box center [292, 246] width 6 height 6
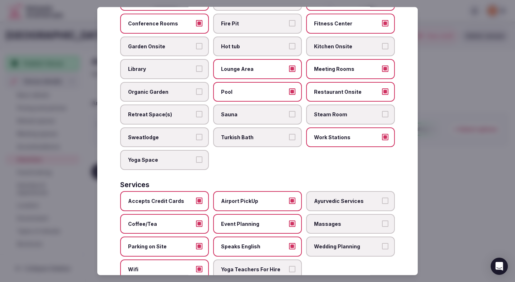
click at [259, 259] on label "Yoga Teachers For Hire" at bounding box center [257, 269] width 89 height 20
click at [289, 266] on button "Yoga Teachers For Hire" at bounding box center [292, 269] width 6 height 6
click at [331, 243] on span "Wedding Planning" at bounding box center [347, 246] width 66 height 7
click at [382, 243] on button "Wedding Planning" at bounding box center [385, 246] width 6 height 6
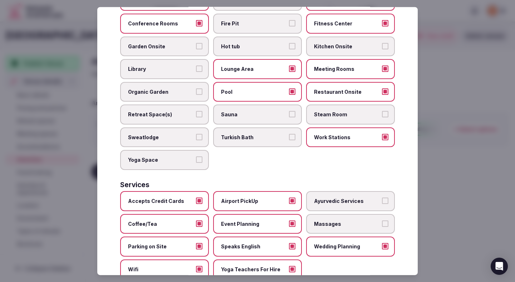
click at [331, 197] on span "Ayurvedic Services" at bounding box center [347, 200] width 66 height 7
click at [382, 197] on button "Ayurvedic Services" at bounding box center [385, 200] width 6 height 6
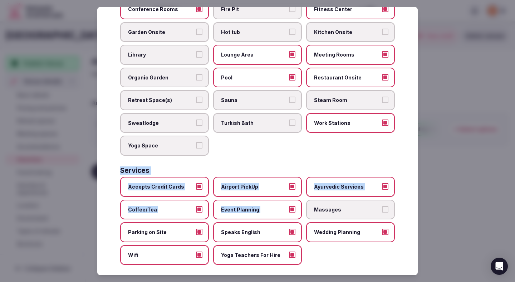
drag, startPoint x: 368, startPoint y: 198, endPoint x: 421, endPoint y: 149, distance: 71.6
click at [421, 149] on body "Search Popular Destinations [GEOGRAPHIC_DATA], [GEOGRAPHIC_DATA] [GEOGRAPHIC_DA…" at bounding box center [257, 141] width 515 height 282
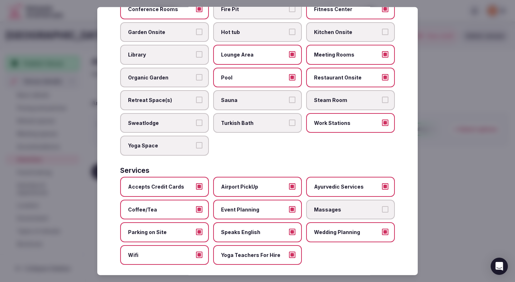
click at [453, 152] on div at bounding box center [257, 141] width 515 height 282
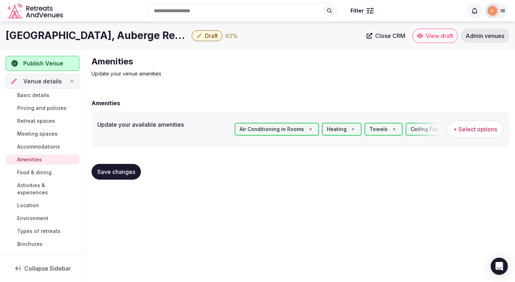
click at [126, 177] on button "Save changes" at bounding box center [116, 172] width 49 height 16
click at [122, 176] on button "Save changes" at bounding box center [116, 172] width 49 height 16
click at [40, 175] on span "Food & dining" at bounding box center [34, 172] width 34 height 7
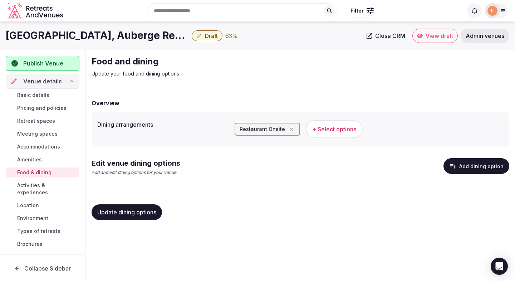
click at [481, 162] on button "Add dining option" at bounding box center [477, 166] width 66 height 16
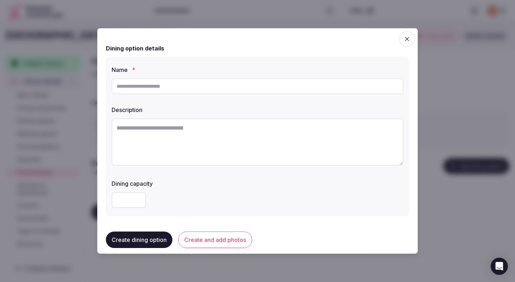
click at [157, 138] on textarea at bounding box center [258, 141] width 292 height 47
paste textarea "**********"
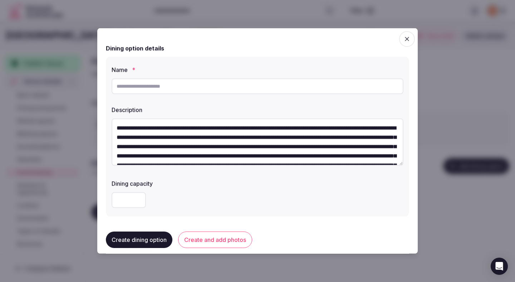
drag, startPoint x: 135, startPoint y: 128, endPoint x: 118, endPoint y: 127, distance: 16.5
click at [118, 127] on textarea "**********" at bounding box center [258, 141] width 292 height 47
click at [119, 128] on textarea "**********" at bounding box center [258, 141] width 292 height 47
drag, startPoint x: 142, startPoint y: 127, endPoint x: 108, endPoint y: 126, distance: 34.7
click at [108, 126] on div "**********" at bounding box center [257, 137] width 303 height 160
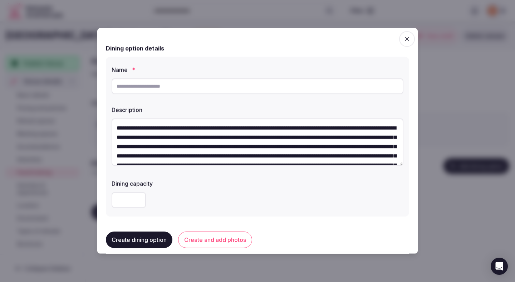
type textarea "**********"
click at [180, 86] on input "text" at bounding box center [258, 86] width 292 height 16
paste input "********"
type input "********"
click at [185, 190] on div at bounding box center [258, 199] width 292 height 21
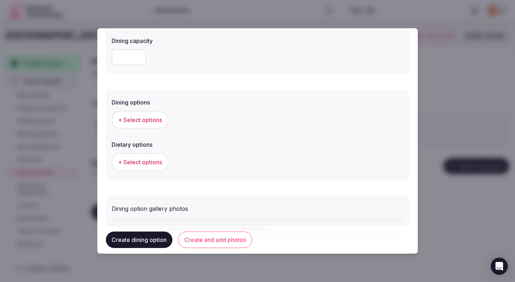
scroll to position [145, 0]
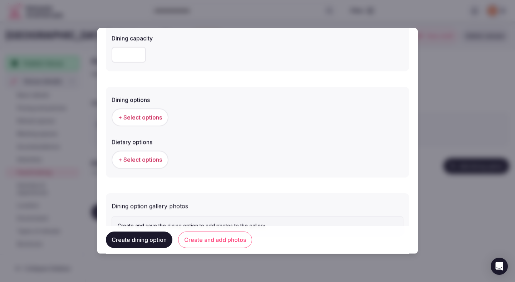
click at [157, 121] on span "+ Select options" at bounding box center [140, 117] width 44 height 8
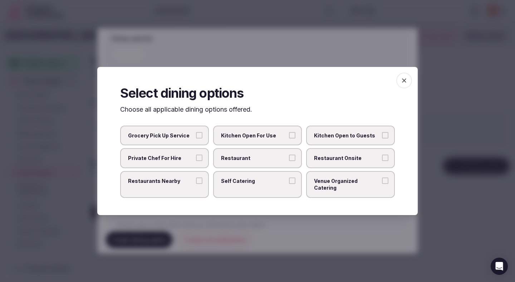
click at [190, 162] on span "Private Chef For Hire" at bounding box center [161, 158] width 66 height 7
click at [196, 161] on button "Private Chef For Hire" at bounding box center [199, 158] width 6 height 6
click at [230, 162] on span "Restaurant" at bounding box center [254, 158] width 66 height 7
click at [289, 161] on button "Restaurant" at bounding box center [292, 158] width 6 height 6
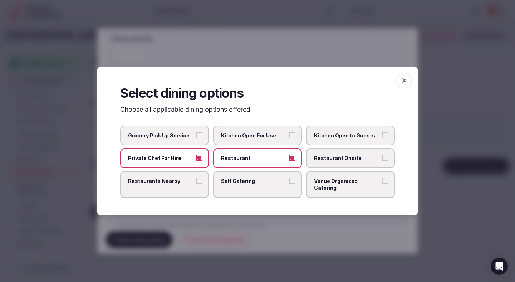
click at [178, 162] on span "Private Chef For Hire" at bounding box center [161, 158] width 66 height 7
click at [196, 161] on button "Private Chef For Hire" at bounding box center [199, 158] width 6 height 6
click at [321, 166] on label "Restaurant Onsite" at bounding box center [350, 158] width 89 height 20
click at [382, 161] on button "Restaurant Onsite" at bounding box center [385, 158] width 6 height 6
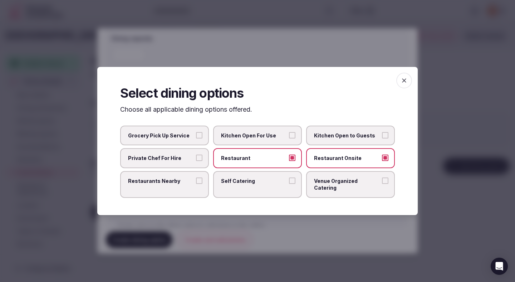
click at [350, 60] on div at bounding box center [257, 141] width 515 height 282
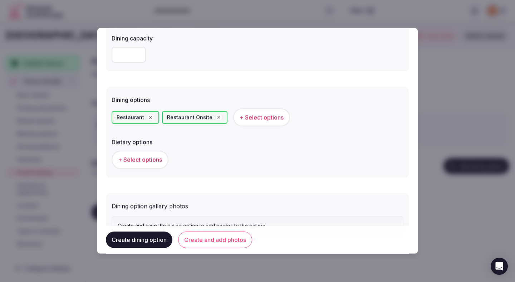
scroll to position [177, 0]
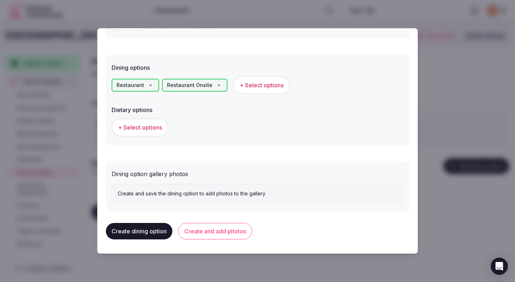
click at [155, 126] on span "+ Select options" at bounding box center [140, 127] width 44 height 8
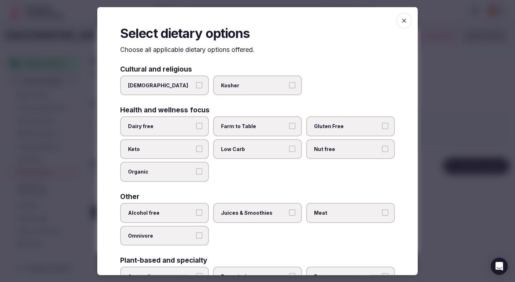
click at [190, 126] on span "Dairy free" at bounding box center [161, 126] width 66 height 7
click at [196, 126] on button "Dairy free" at bounding box center [199, 126] width 6 height 6
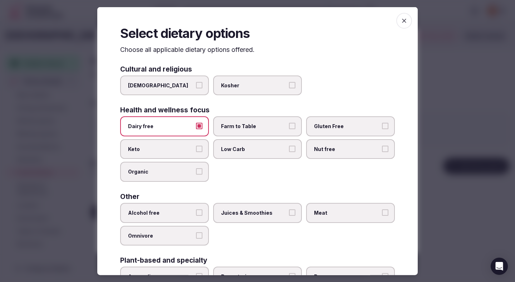
click at [243, 128] on span "Farm to Table" at bounding box center [254, 126] width 66 height 7
click at [289, 128] on button "Farm to Table" at bounding box center [292, 126] width 6 height 6
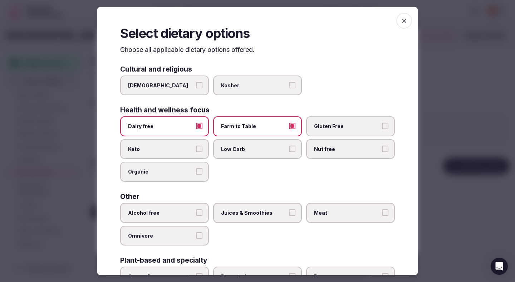
click at [353, 117] on label "Gluten Free" at bounding box center [350, 126] width 89 height 20
click at [382, 123] on button "Gluten Free" at bounding box center [385, 126] width 6 height 6
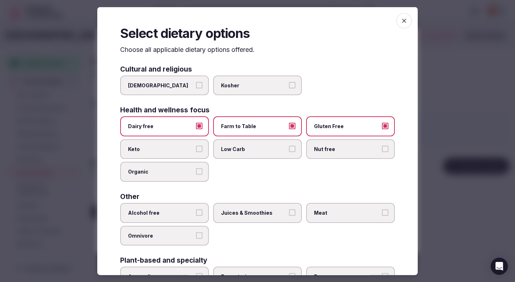
click at [343, 143] on label "Nut free" at bounding box center [350, 149] width 89 height 20
click at [382, 145] on button "Nut free" at bounding box center [385, 148] width 6 height 6
click at [181, 171] on span "Organic" at bounding box center [161, 171] width 66 height 7
click at [196, 171] on button "Organic" at bounding box center [199, 171] width 6 height 6
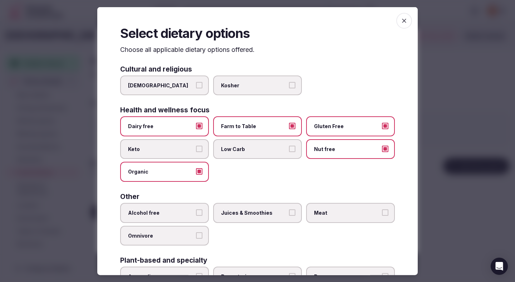
click at [226, 160] on div "Dairy free Farm to Table Gluten Free Keto Low Carb Nut free Organic" at bounding box center [257, 148] width 275 height 65
click at [231, 154] on label "Low Carb" at bounding box center [257, 149] width 89 height 20
click at [289, 152] on button "Low Carb" at bounding box center [292, 148] width 6 height 6
click at [181, 207] on label "Alcohol free" at bounding box center [164, 213] width 89 height 20
click at [196, 209] on button "Alcohol free" at bounding box center [199, 212] width 6 height 6
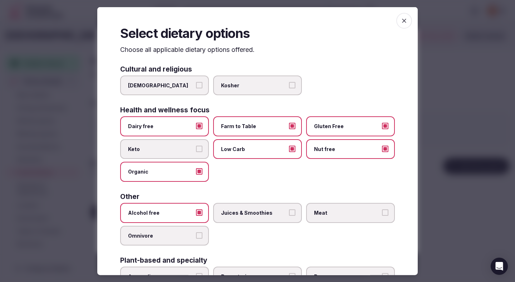
click at [238, 215] on span "Juices & Smoothies" at bounding box center [254, 212] width 66 height 7
click at [289, 215] on button "Juices & Smoothies" at bounding box center [292, 212] width 6 height 6
click at [344, 215] on span "Meat" at bounding box center [347, 212] width 66 height 7
click at [382, 215] on button "Meat" at bounding box center [385, 212] width 6 height 6
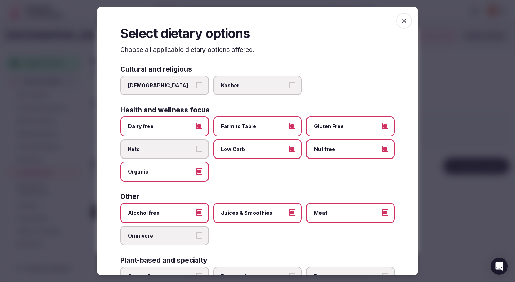
scroll to position [52, 0]
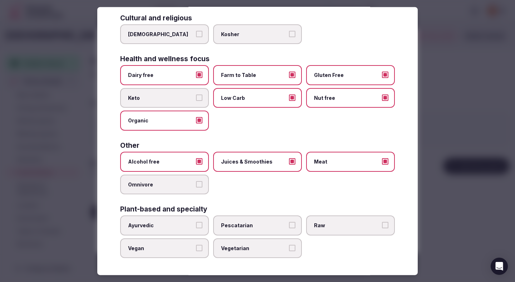
click at [453, 188] on div at bounding box center [257, 141] width 515 height 282
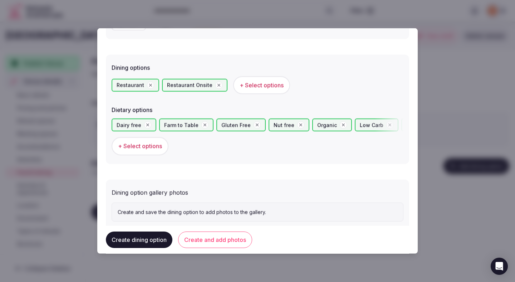
scroll to position [196, 0]
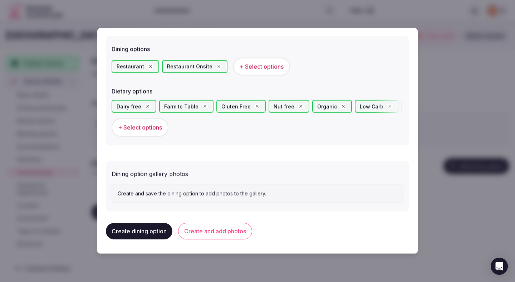
click at [231, 230] on button "Create and add photos" at bounding box center [215, 231] width 74 height 16
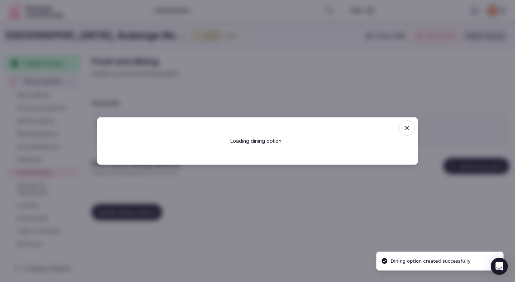
scroll to position [0, 0]
